Goal: Task Accomplishment & Management: Complete application form

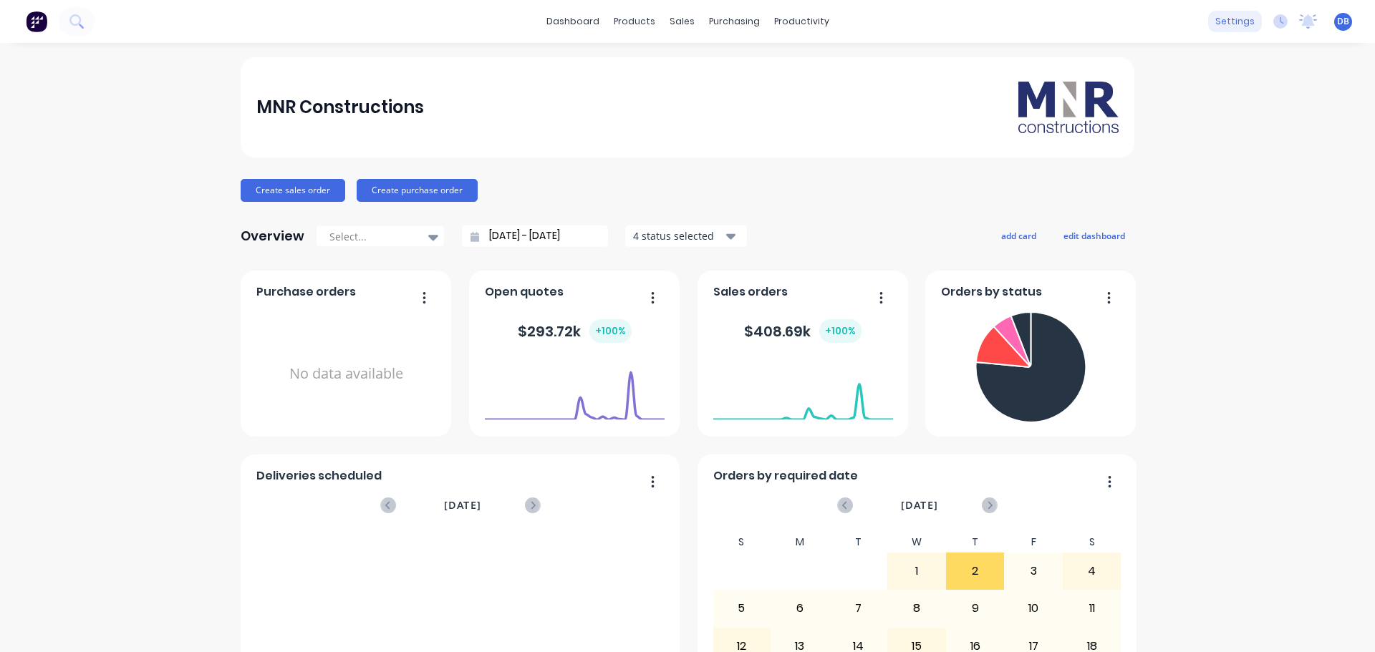
click at [1226, 21] on div "settings" at bounding box center [1235, 21] width 54 height 21
click at [833, 150] on div "Timesheets" at bounding box center [827, 155] width 54 height 13
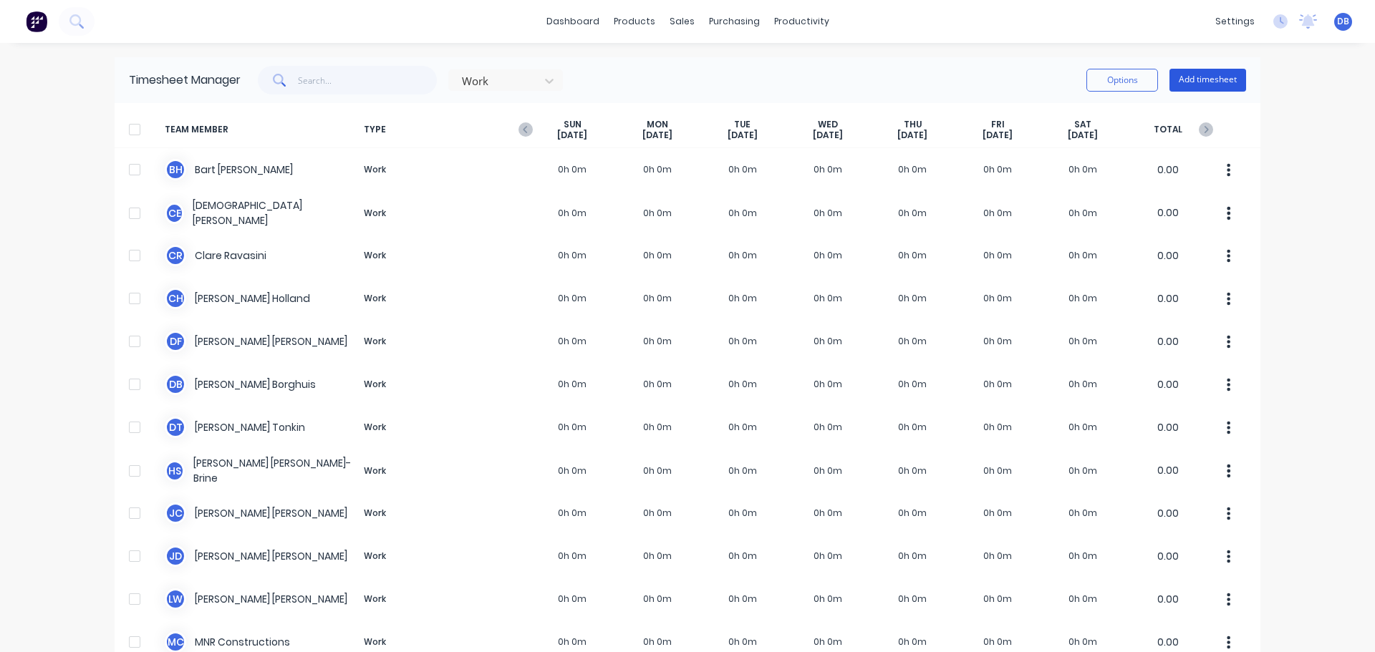
click at [1191, 82] on button "Add timesheet" at bounding box center [1207, 80] width 77 height 23
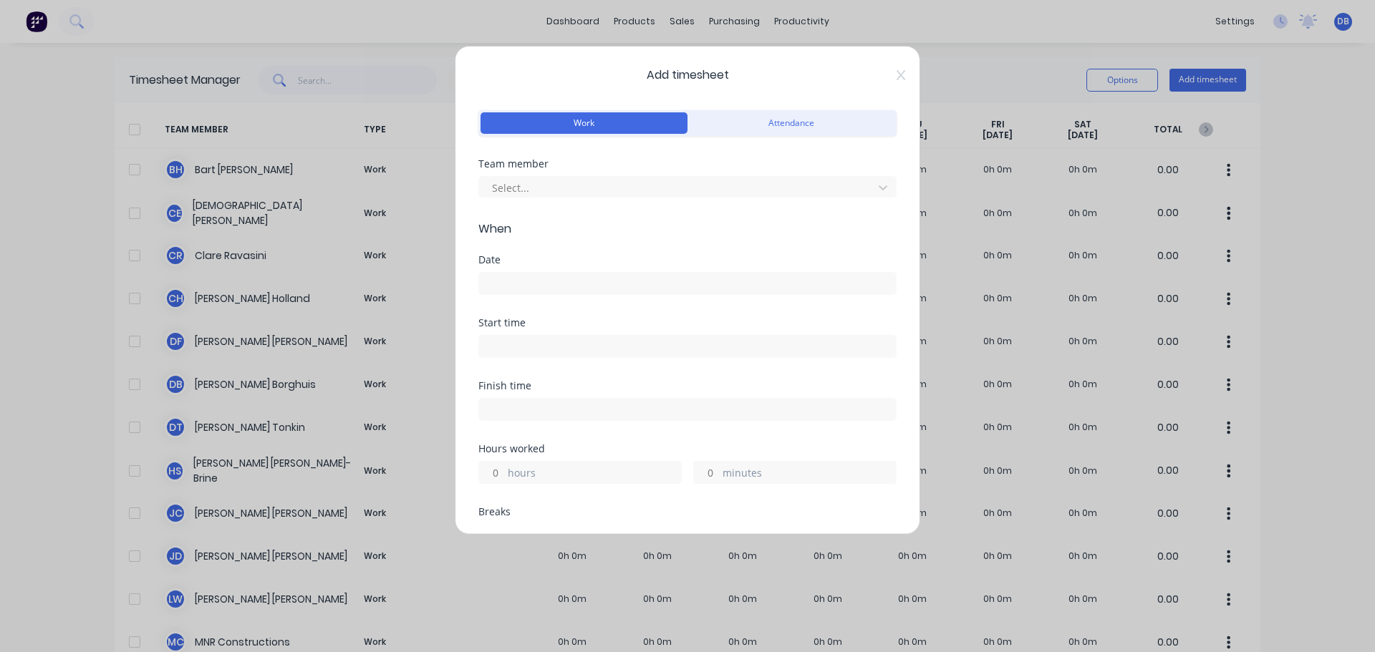
scroll to position [215, 0]
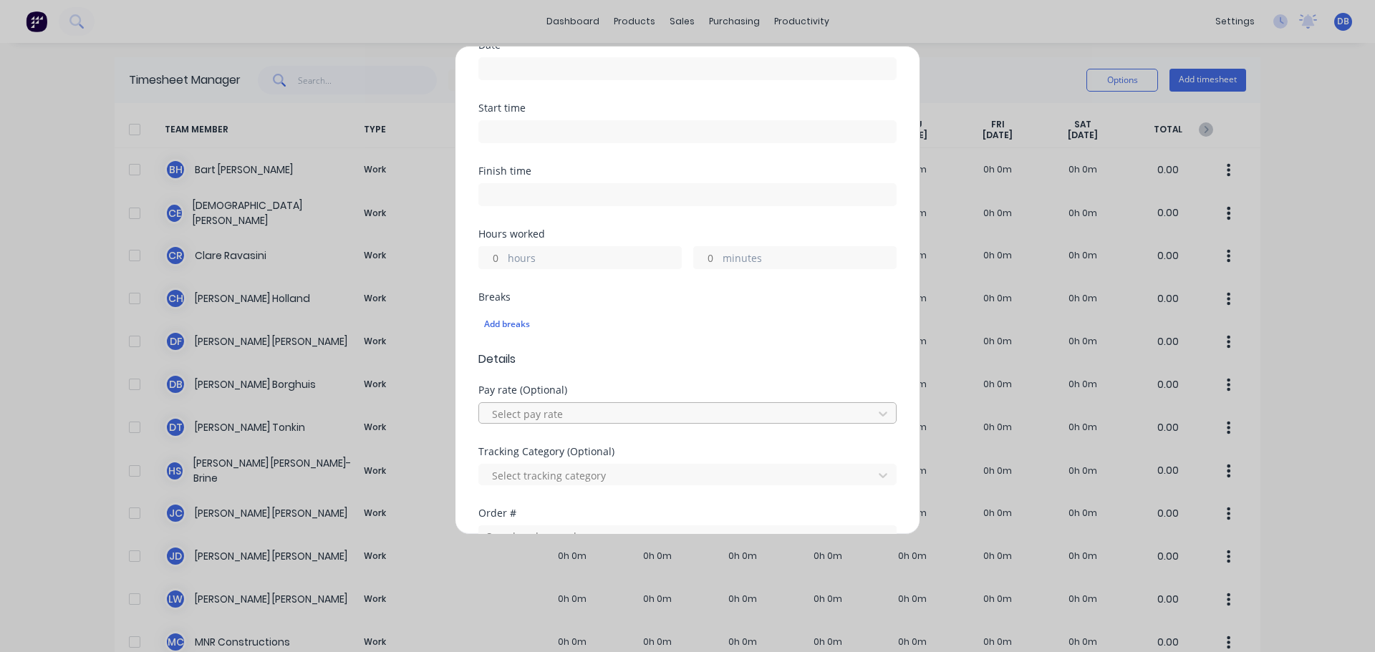
click at [566, 408] on div at bounding box center [677, 414] width 375 height 18
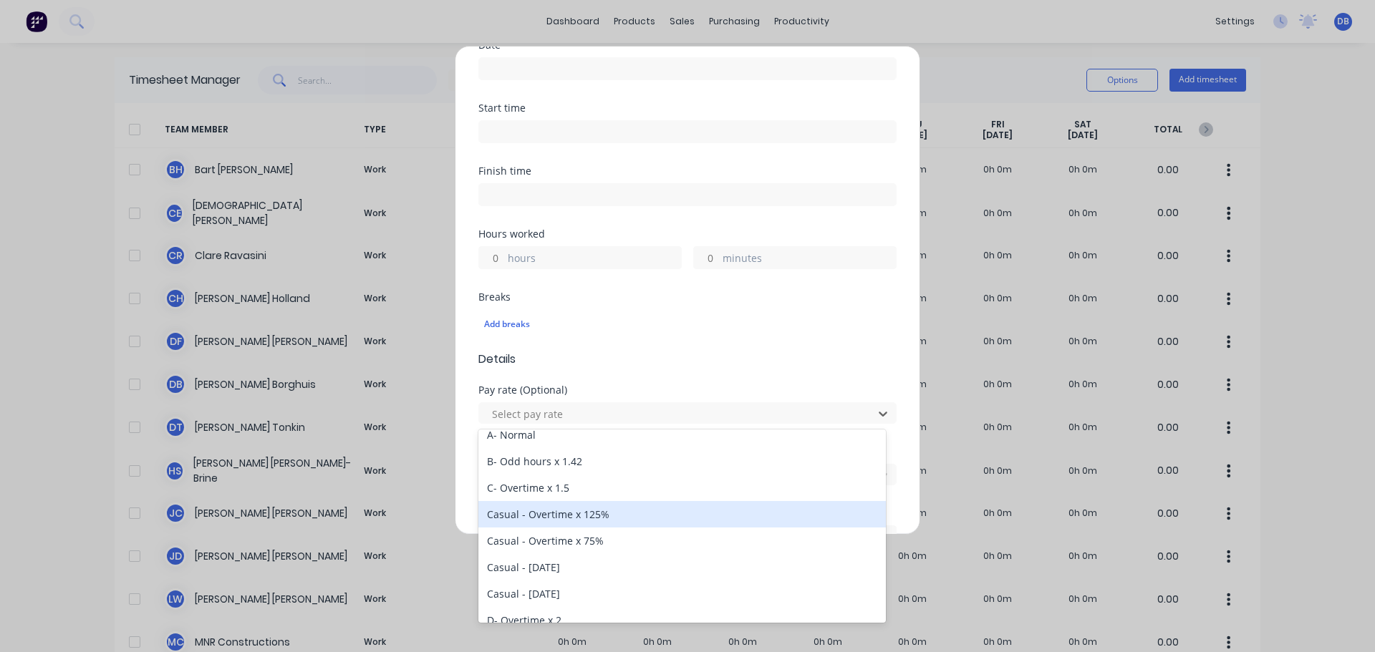
scroll to position [0, 0]
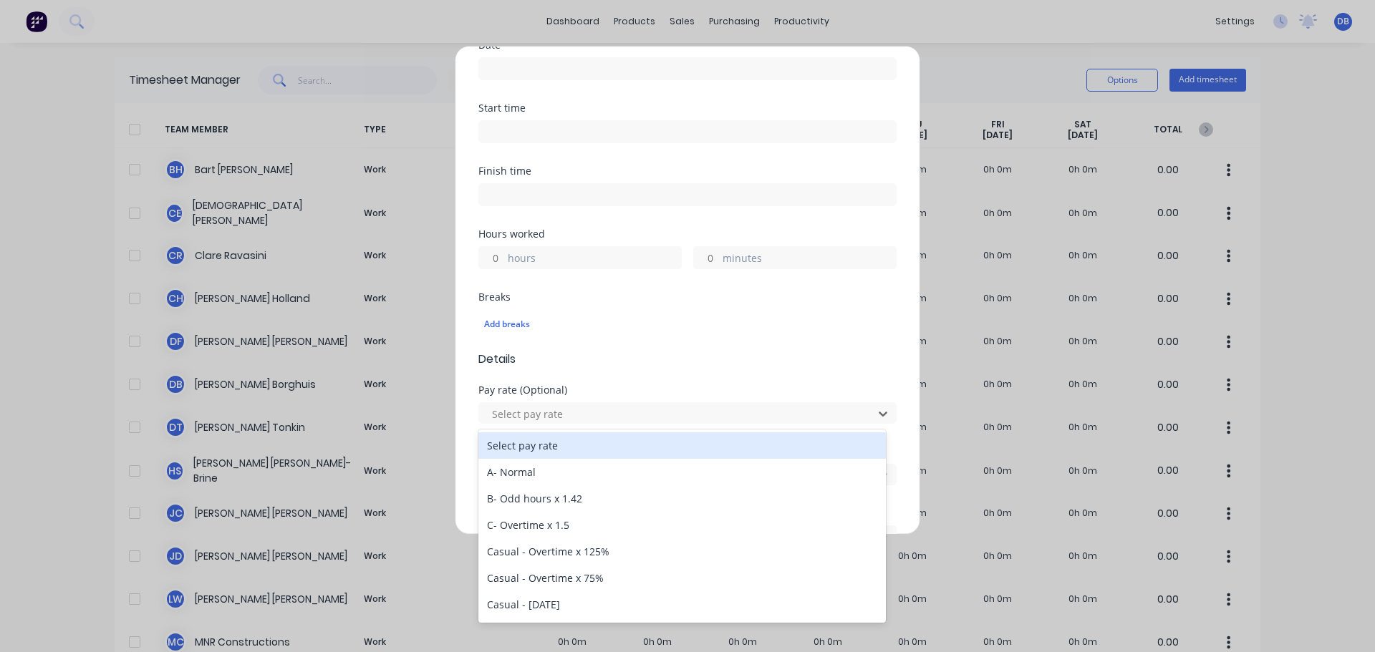
click at [881, 250] on div "minutes" at bounding box center [794, 257] width 203 height 23
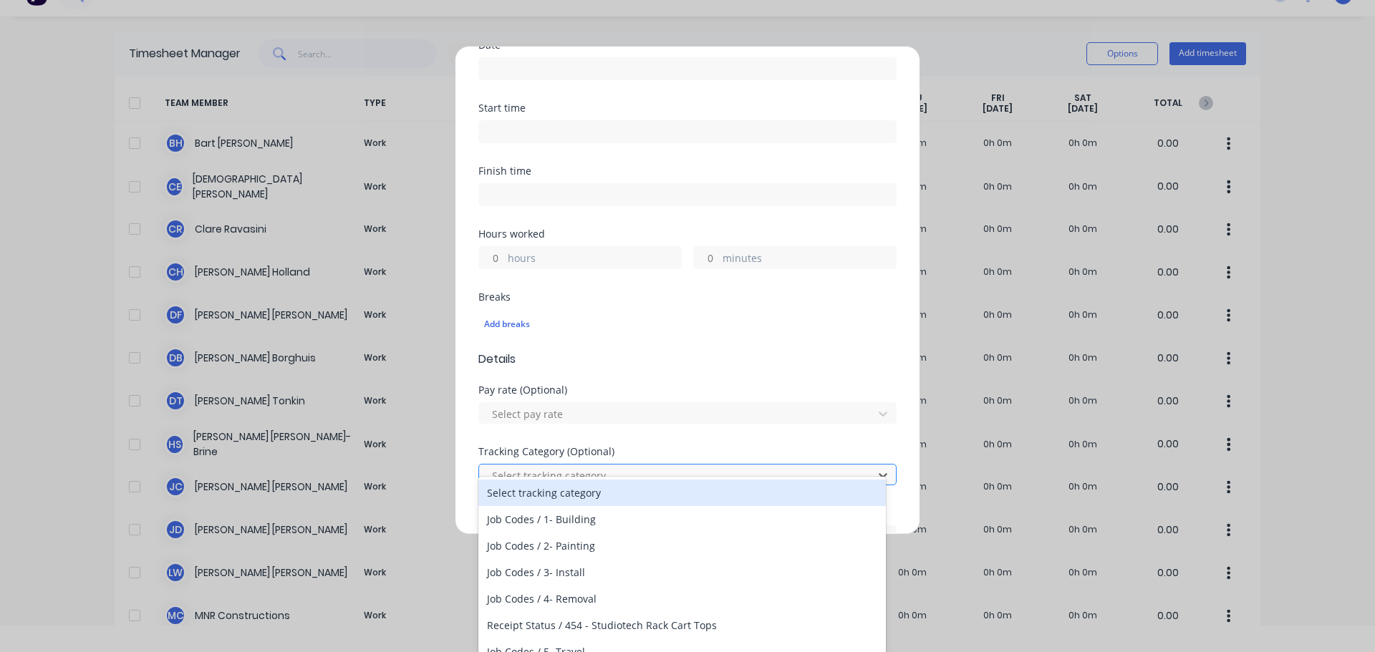
click at [705, 480] on div at bounding box center [677, 476] width 375 height 18
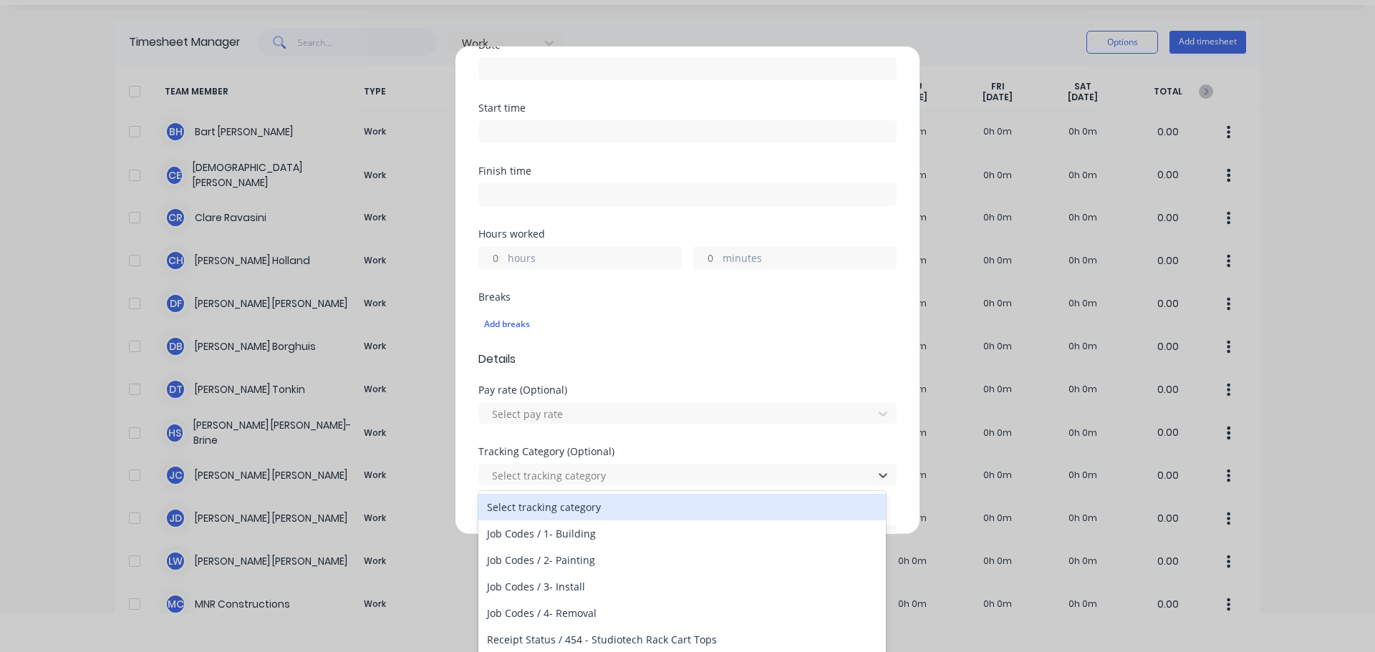
click at [765, 381] on form "Work Attendance Team member Select... When Date Start time Finish time Hours wo…" at bounding box center [687, 331] width 418 height 878
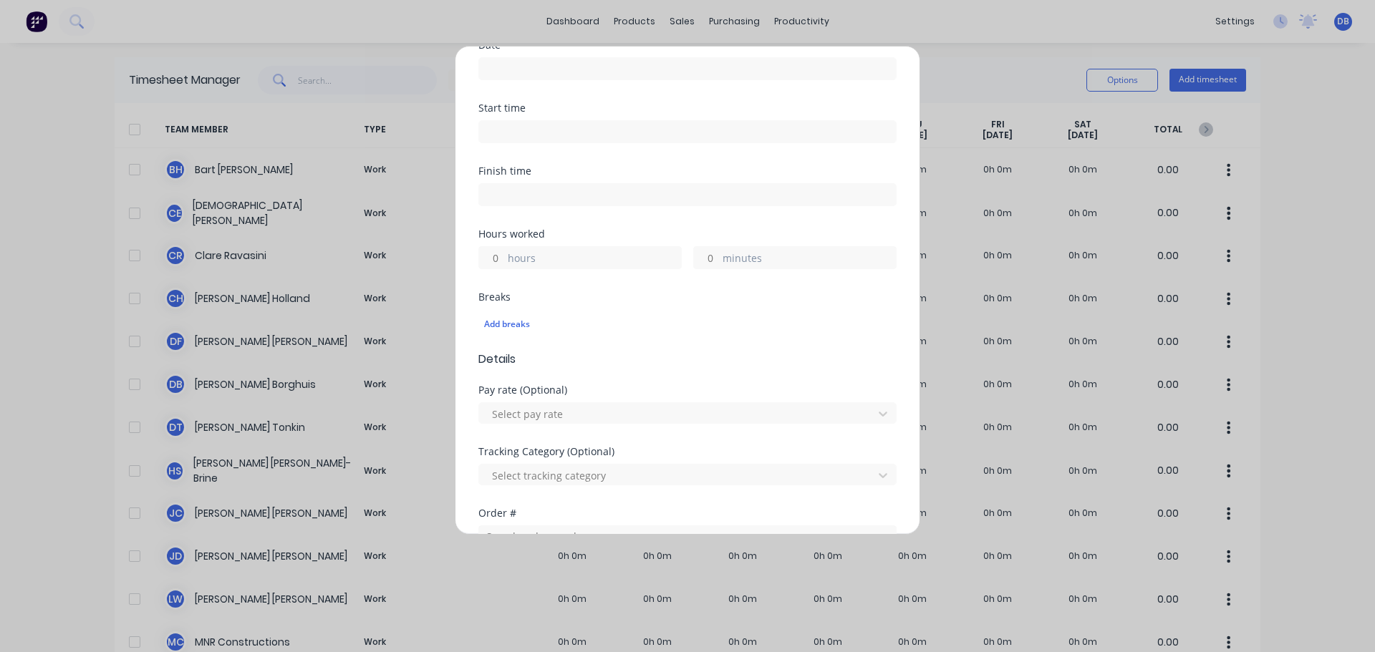
click at [736, 401] on div "Select pay rate" at bounding box center [687, 411] width 418 height 25
click at [732, 416] on div at bounding box center [677, 414] width 375 height 18
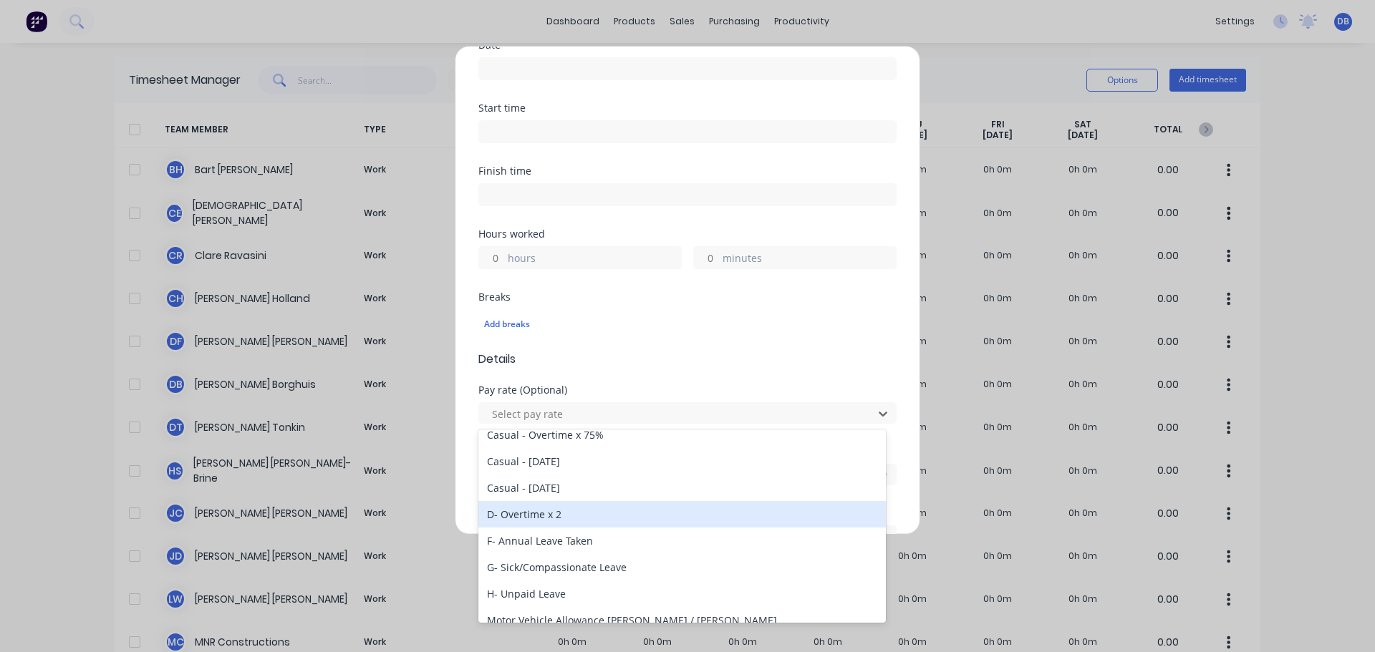
scroll to position [215, 0]
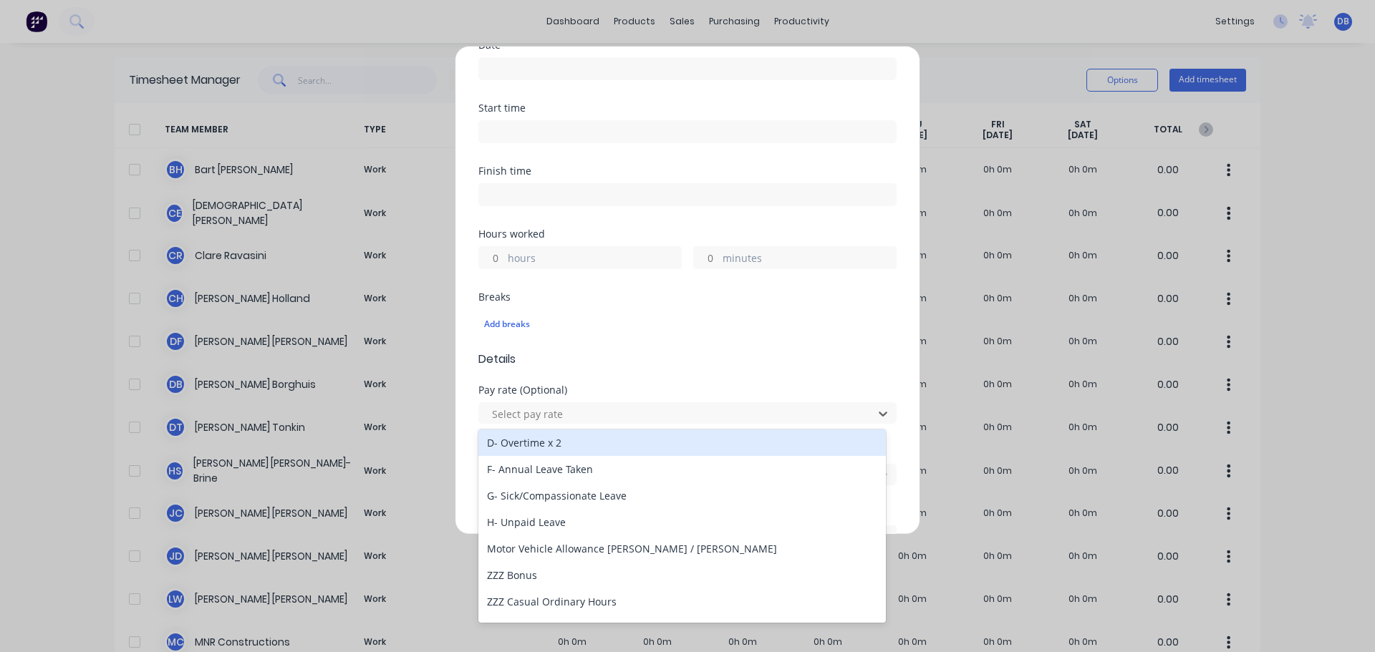
drag, startPoint x: 811, startPoint y: 104, endPoint x: 803, endPoint y: 102, distance: 8.0
click at [812, 104] on div "Start time" at bounding box center [687, 108] width 418 height 10
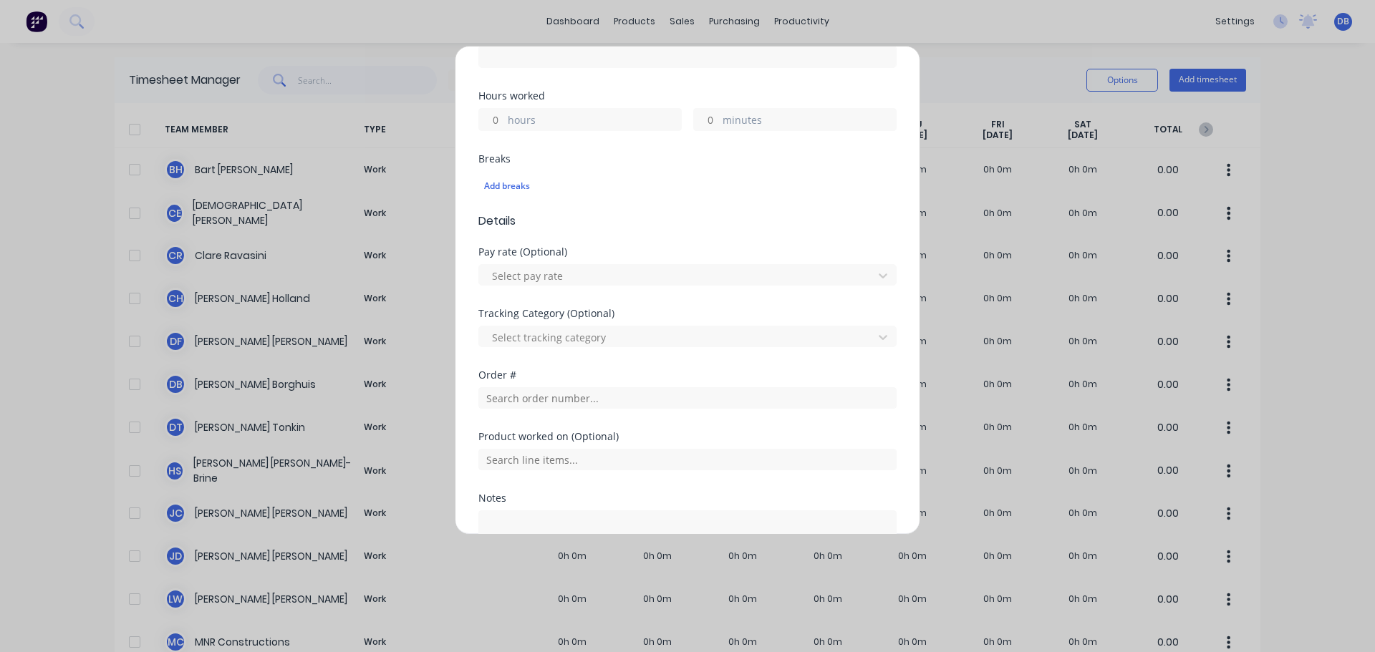
scroll to position [430, 0]
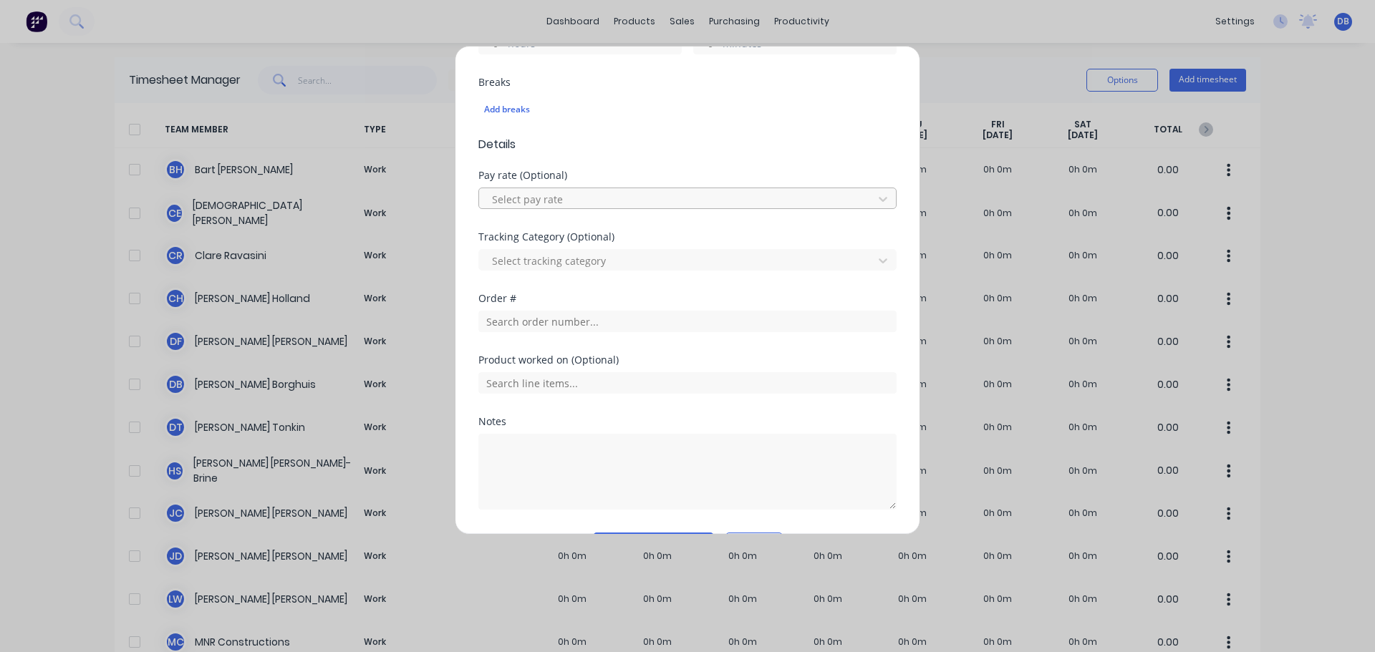
click at [656, 200] on div at bounding box center [677, 199] width 375 height 18
